Goal: Check status

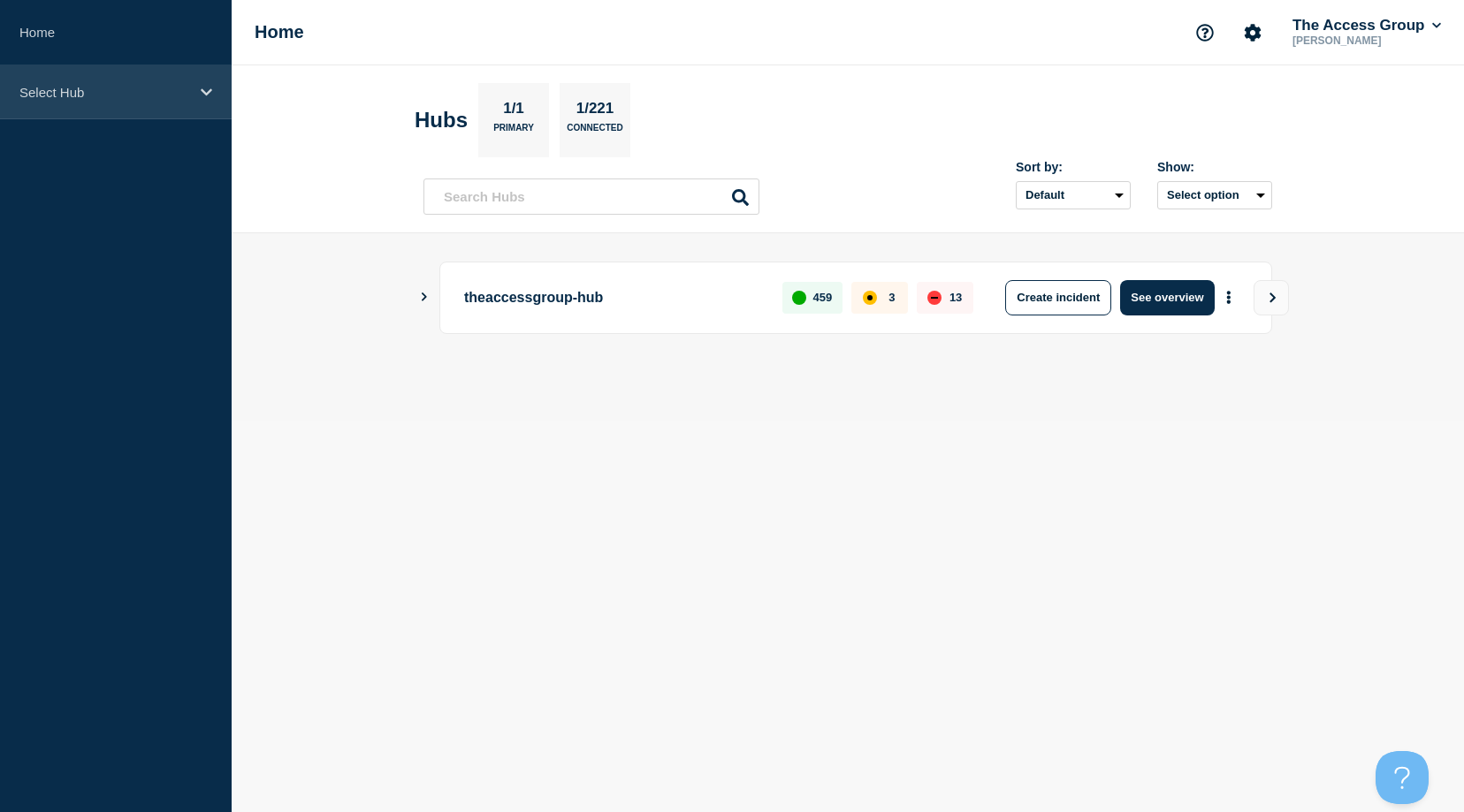
click at [131, 91] on p "Select Hub" at bounding box center [104, 93] width 170 height 15
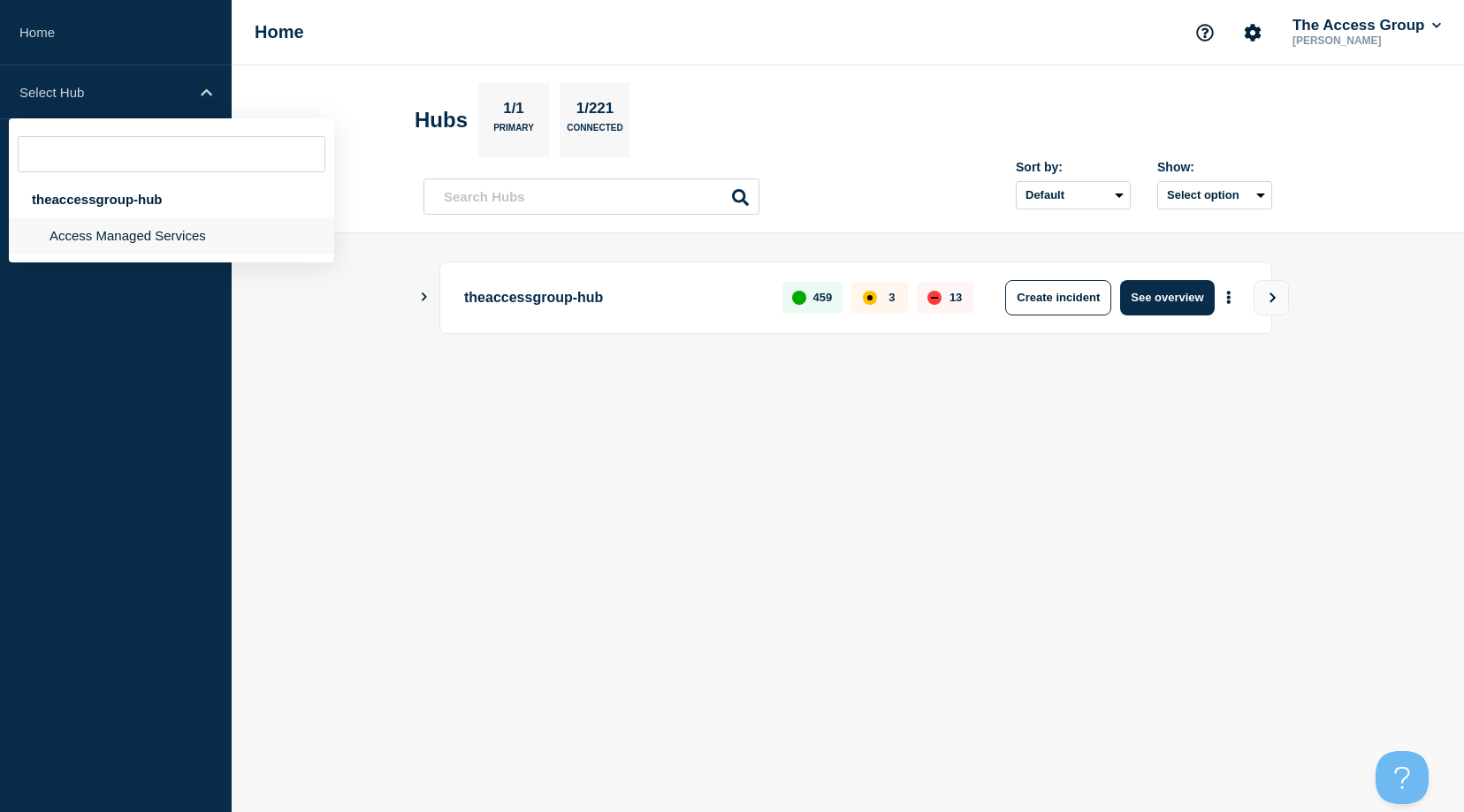
click at [78, 233] on li "Access Managed Services" at bounding box center [171, 235] width 325 height 36
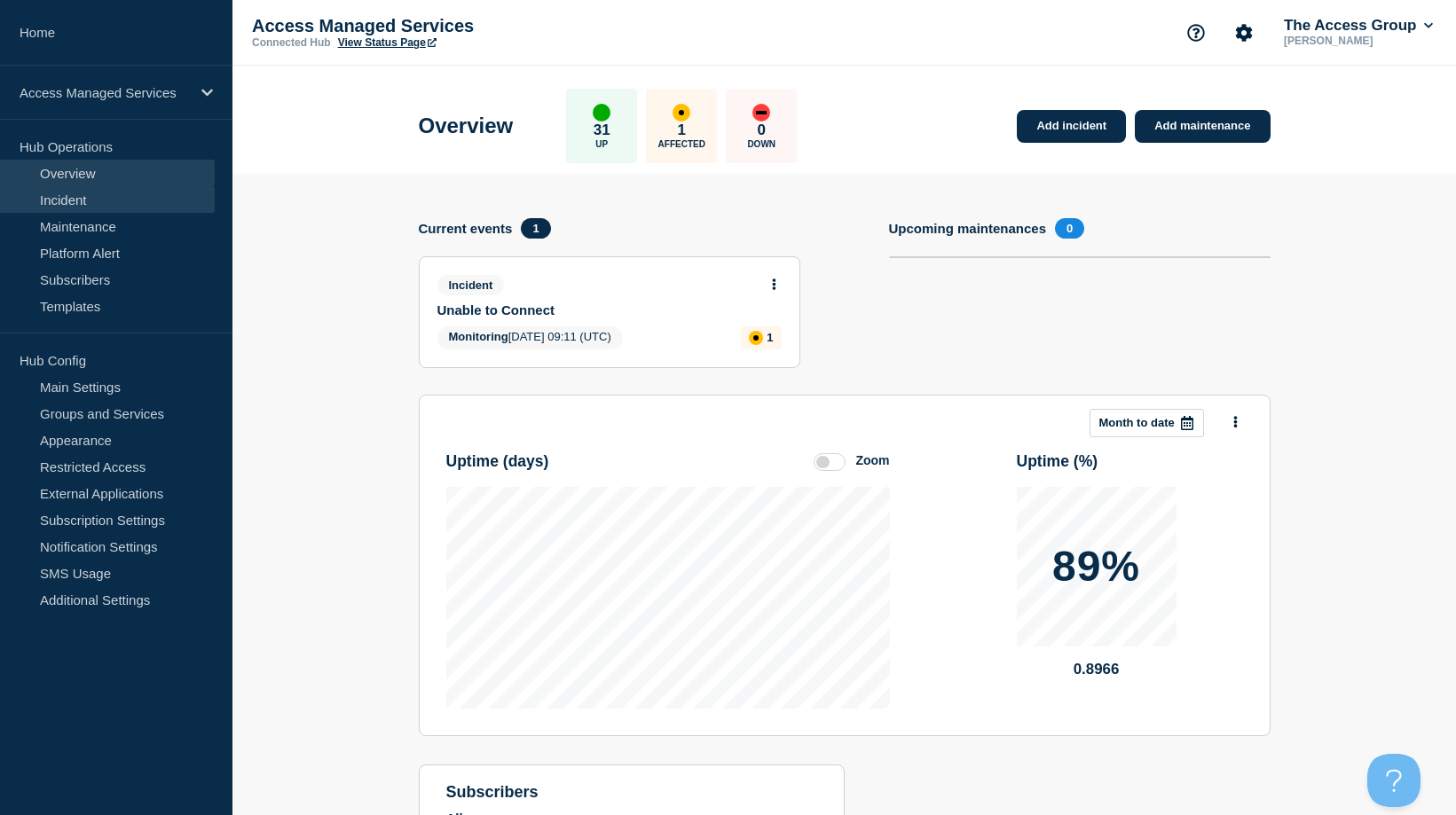
click at [72, 201] on link "Incident" at bounding box center [107, 199] width 215 height 26
